Goal: Complete application form: Complete application form

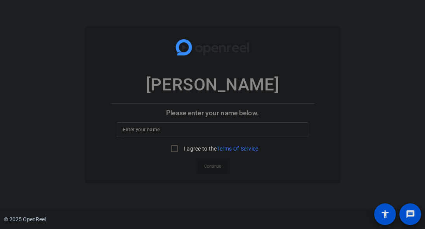
click at [141, 127] on input at bounding box center [212, 129] width 179 height 9
type input "[PERSON_NAME]"
click at [61, 152] on div "[PERSON_NAME] Please enter your name below. [PERSON_NAME] I agree to the Terms …" at bounding box center [212, 105] width 425 height 156
click at [172, 149] on input "I agree to the Terms Of Service" at bounding box center [175, 149] width 16 height 16
checkbox input "true"
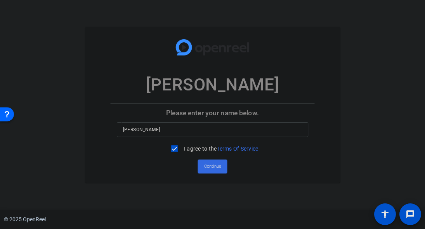
click at [219, 170] on span "Continue" at bounding box center [212, 167] width 17 height 12
click at [155, 129] on input at bounding box center [212, 129] width 179 height 9
type input "k"
click at [296, 176] on mat-card-actions "Continue" at bounding box center [213, 166] width 210 height 20
click at [175, 150] on input "I agree to the Terms Of Service" at bounding box center [175, 149] width 16 height 16
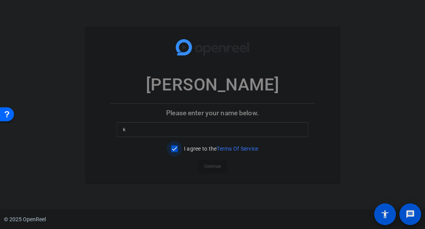
checkbox input "true"
click at [212, 167] on span "Continue" at bounding box center [212, 167] width 17 height 12
click at [156, 128] on input at bounding box center [212, 129] width 179 height 9
type input "k"
drag, startPoint x: 95, startPoint y: 173, endPoint x: 100, endPoint y: 170, distance: 5.4
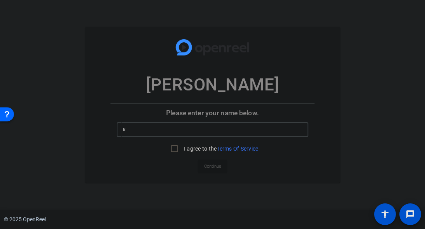
click at [95, 173] on mat-card "[PERSON_NAME] Please enter your name below. k I agree to the Terms Of Service C…" at bounding box center [212, 105] width 255 height 156
click at [170, 148] on input "I agree to the Terms Of Service" at bounding box center [175, 149] width 16 height 16
checkbox input "true"
click at [214, 168] on span "Continue" at bounding box center [212, 167] width 17 height 12
click at [180, 127] on input at bounding box center [212, 129] width 179 height 9
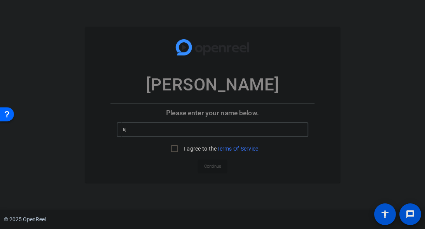
type input "kj"
drag, startPoint x: 233, startPoint y: 184, endPoint x: 228, endPoint y: 174, distance: 11.0
click at [233, 184] on openreel-ugc-auth "Melanie Gibson Please enter your name below. kj I agree to the Terms Of Service…" at bounding box center [212, 105] width 425 height 210
click at [175, 148] on input "I agree to the Terms Of Service" at bounding box center [175, 149] width 16 height 16
checkbox input "true"
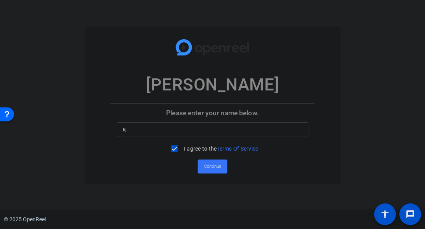
click at [217, 167] on span "Continue" at bounding box center [212, 167] width 17 height 12
